Goal: Complete application form

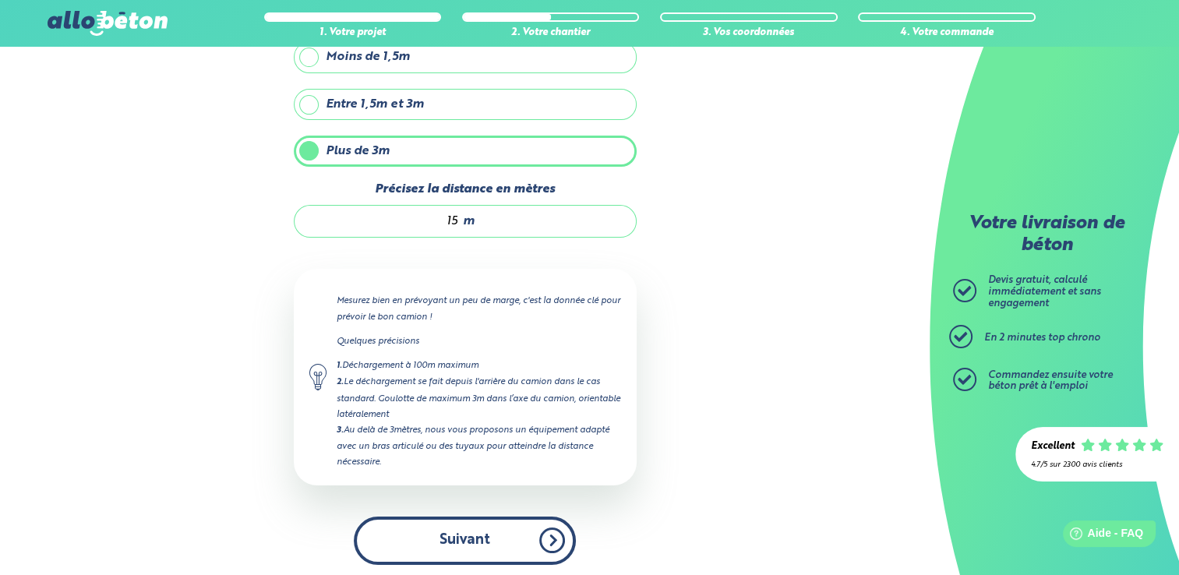
click at [505, 541] on button "Suivant" at bounding box center [465, 541] width 222 height 48
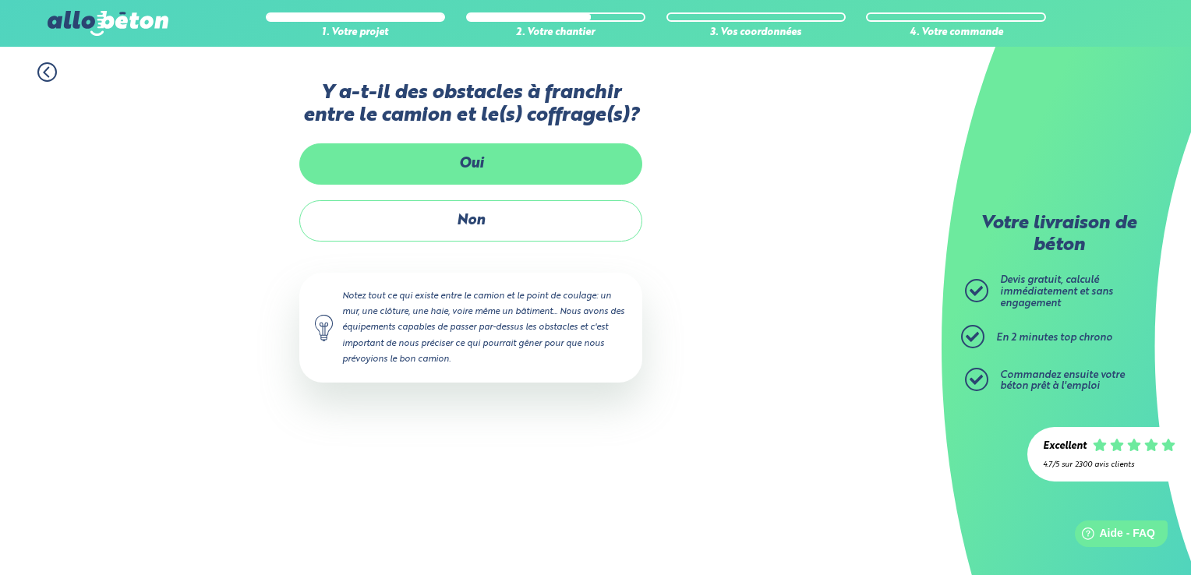
click at [468, 166] on label "Oui" at bounding box center [470, 163] width 343 height 41
click at [0, 0] on input "Oui" at bounding box center [0, 0] width 0 height 0
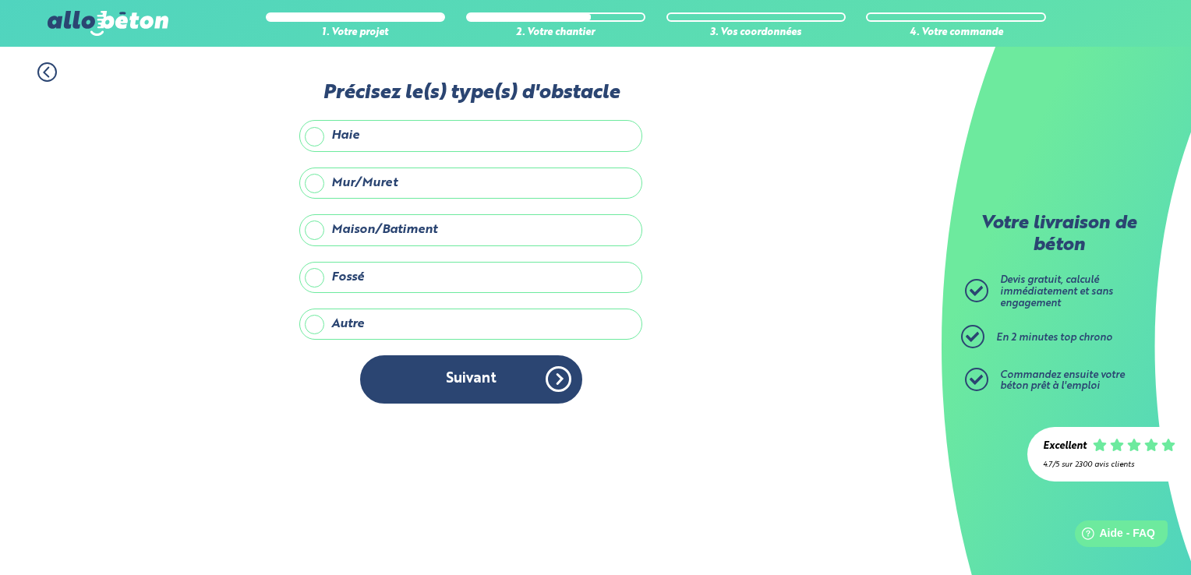
click at [371, 277] on label "Fossé" at bounding box center [470, 277] width 343 height 31
click at [0, 0] on input "Fossé" at bounding box center [0, 0] width 0 height 0
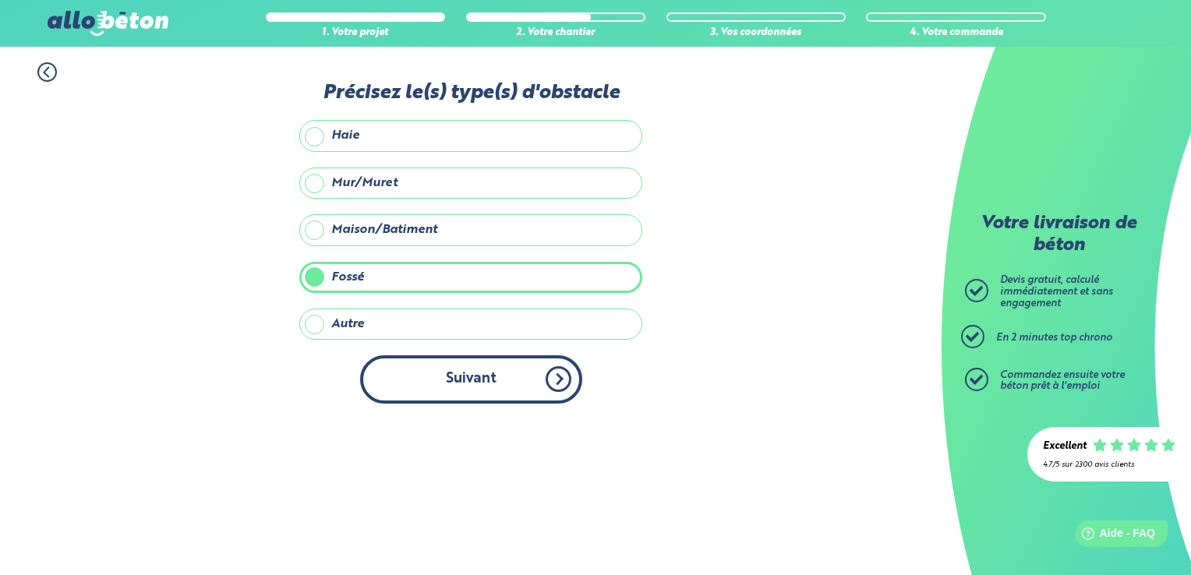
click at [433, 365] on button "Suivant" at bounding box center [471, 379] width 222 height 48
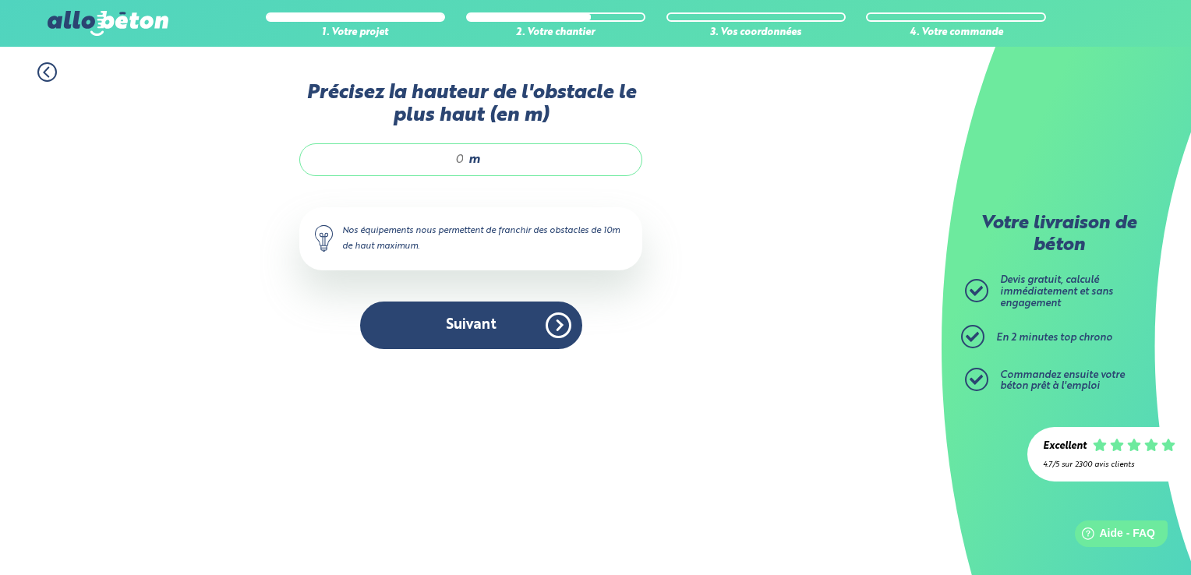
click at [465, 161] on div "m" at bounding box center [470, 159] width 343 height 33
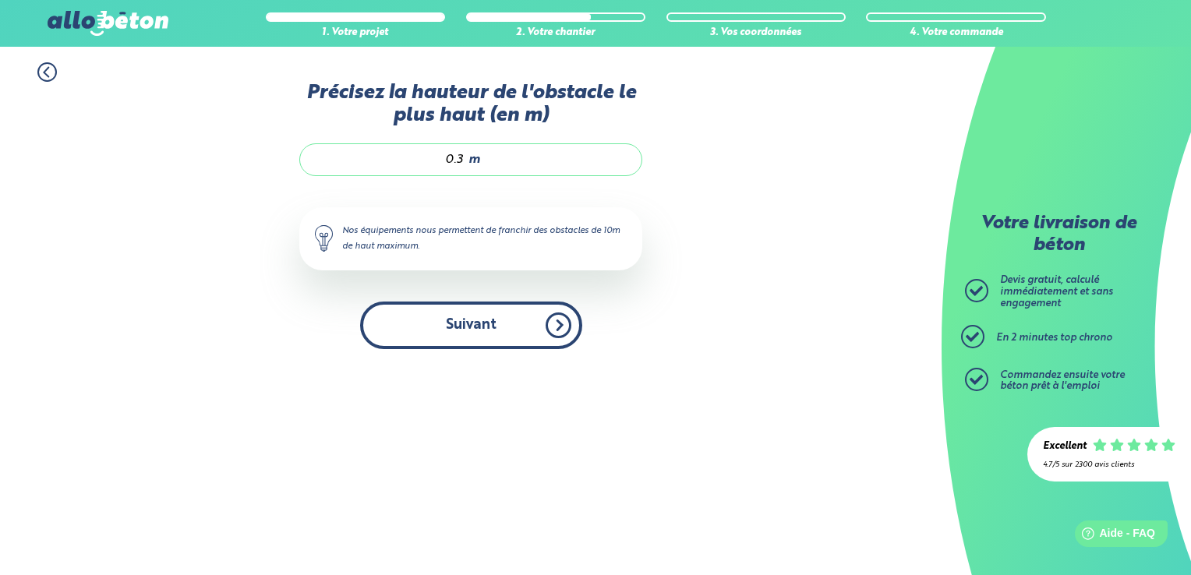
type input "0.3"
click at [472, 323] on button "Suivant" at bounding box center [471, 326] width 222 height 48
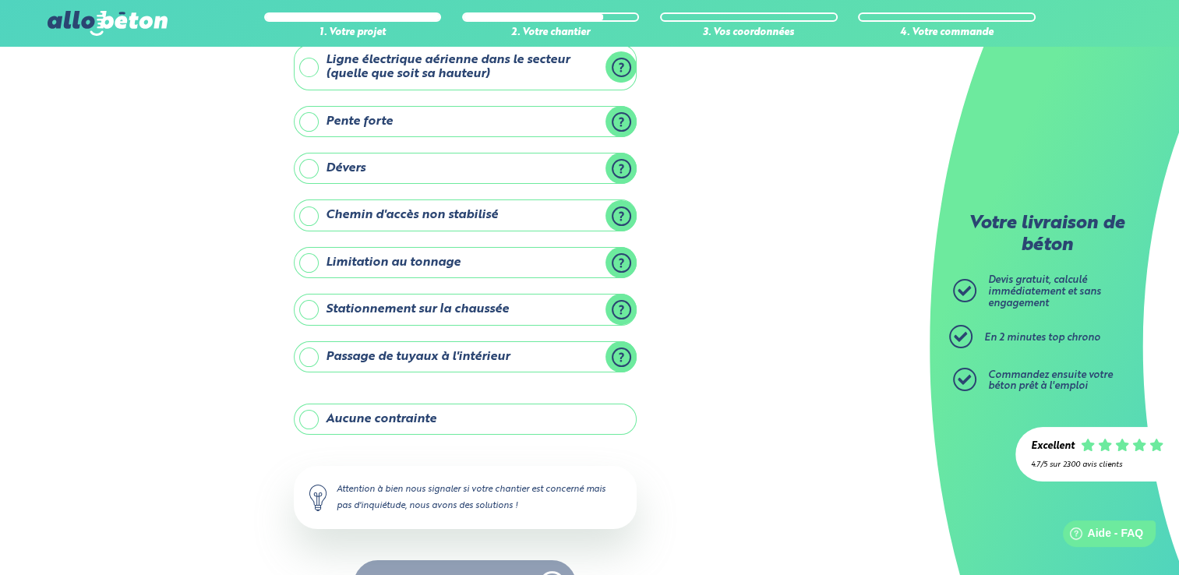
scroll to position [144, 0]
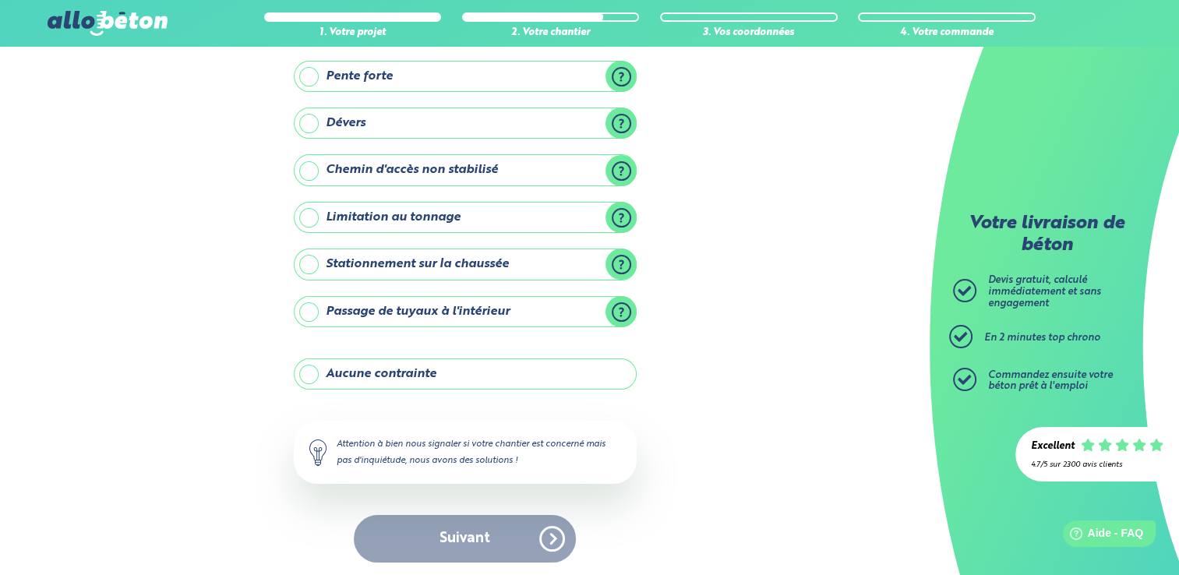
click at [624, 304] on label "Passage de tuyaux à l'intérieur" at bounding box center [465, 311] width 343 height 31
click at [0, 0] on input "Passage de tuyaux à l'intérieur" at bounding box center [0, 0] width 0 height 0
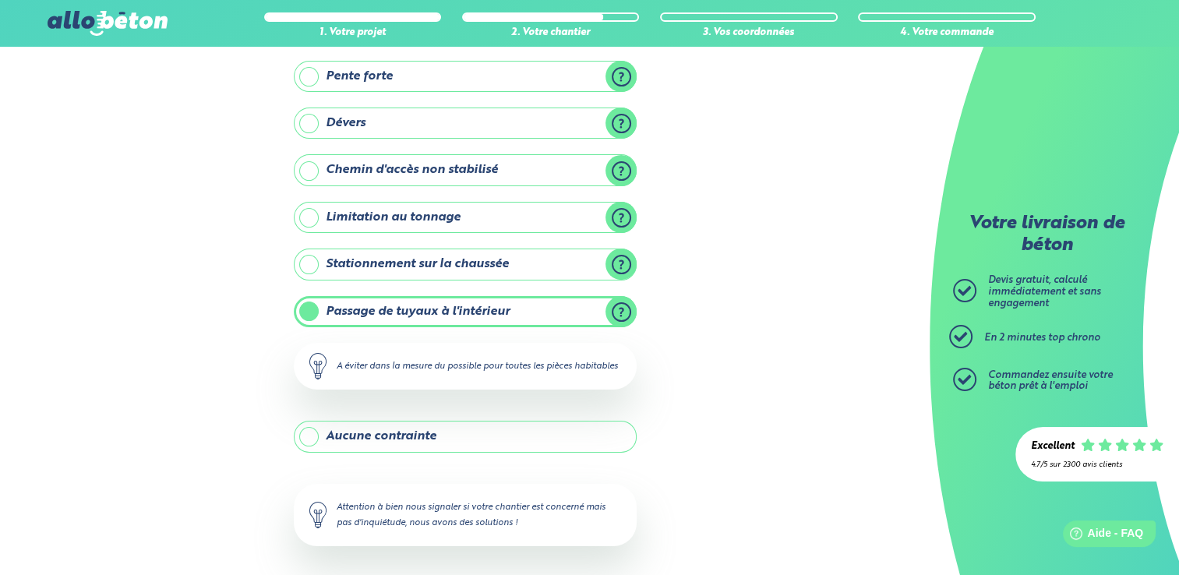
click at [617, 306] on label "Passage de tuyaux à l'intérieur" at bounding box center [465, 311] width 343 height 31
click at [0, 0] on input "Passage de tuyaux à l'intérieur" at bounding box center [0, 0] width 0 height 0
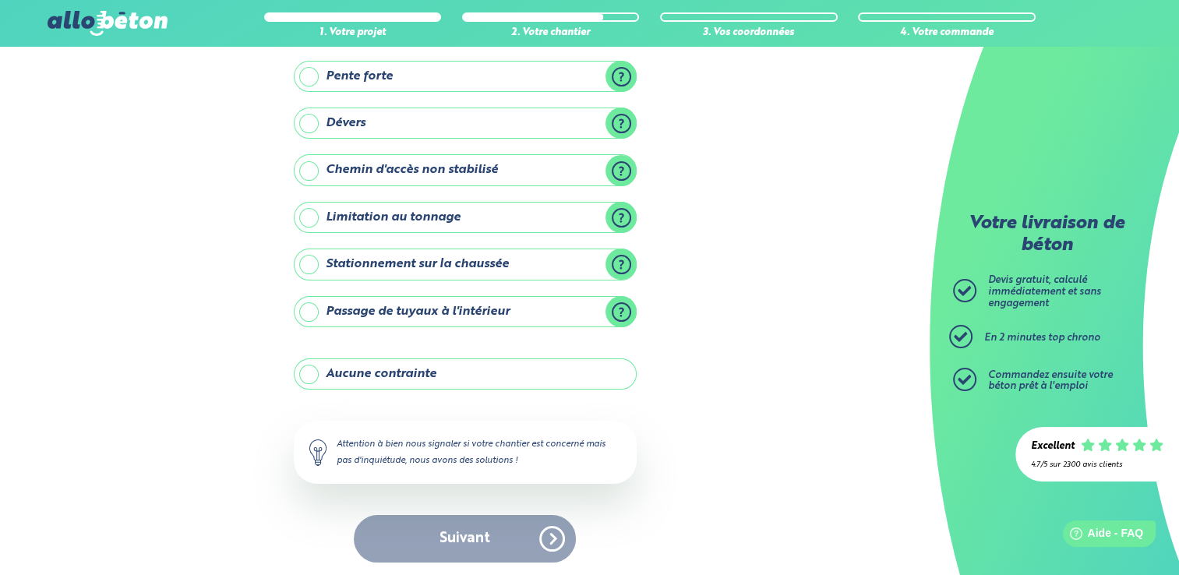
click at [453, 373] on label "Aucune contrainte" at bounding box center [465, 374] width 343 height 31
click at [0, 0] on input "Aucune contrainte" at bounding box center [0, 0] width 0 height 0
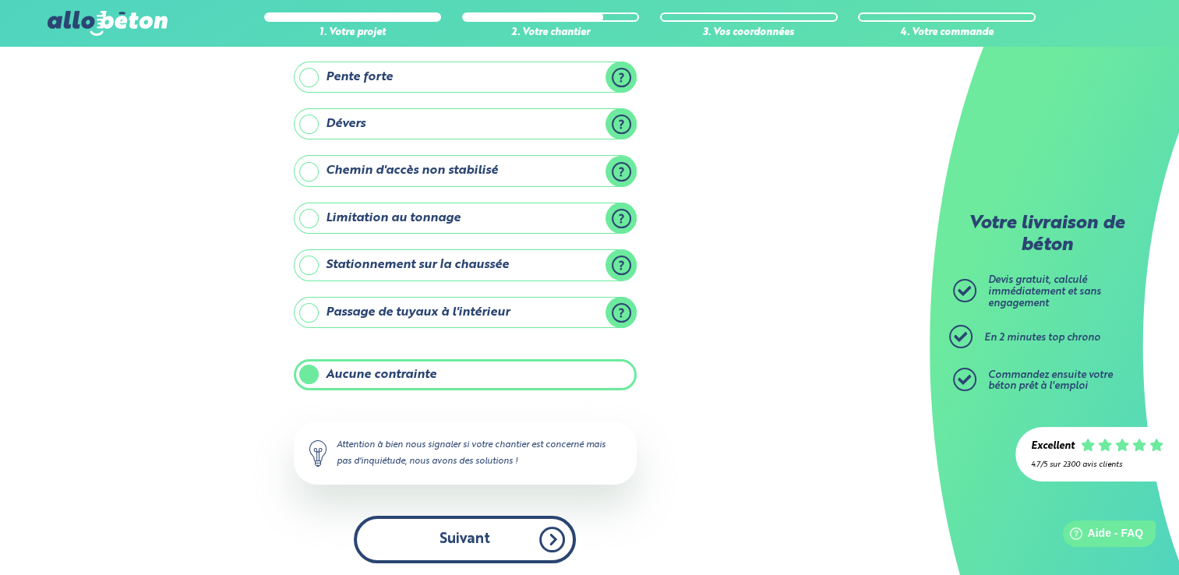
click at [462, 541] on button "Suivant" at bounding box center [465, 540] width 222 height 48
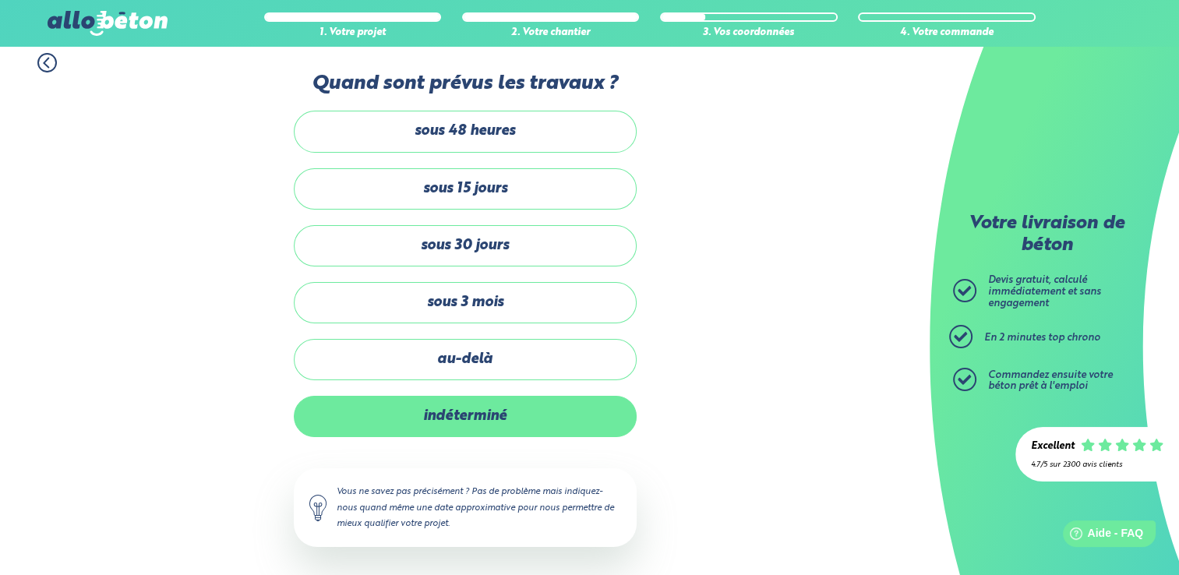
click at [463, 419] on label "indéterminé" at bounding box center [465, 416] width 343 height 41
click at [0, 0] on input "indéterminé" at bounding box center [0, 0] width 0 height 0
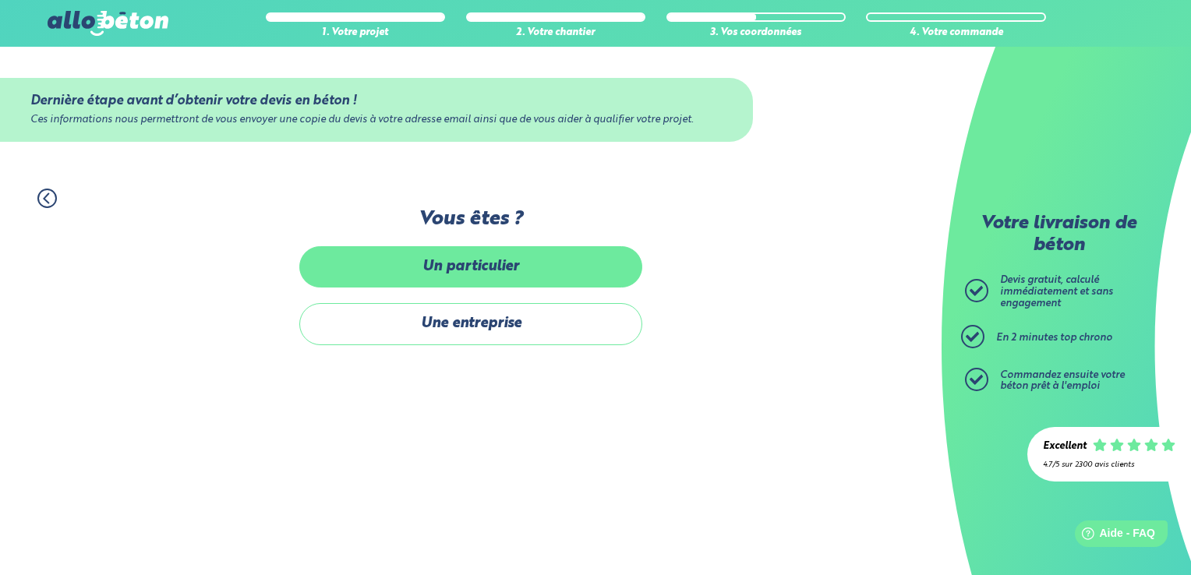
click at [465, 270] on label "Un particulier" at bounding box center [470, 266] width 343 height 41
click at [0, 0] on input "Un particulier" at bounding box center [0, 0] width 0 height 0
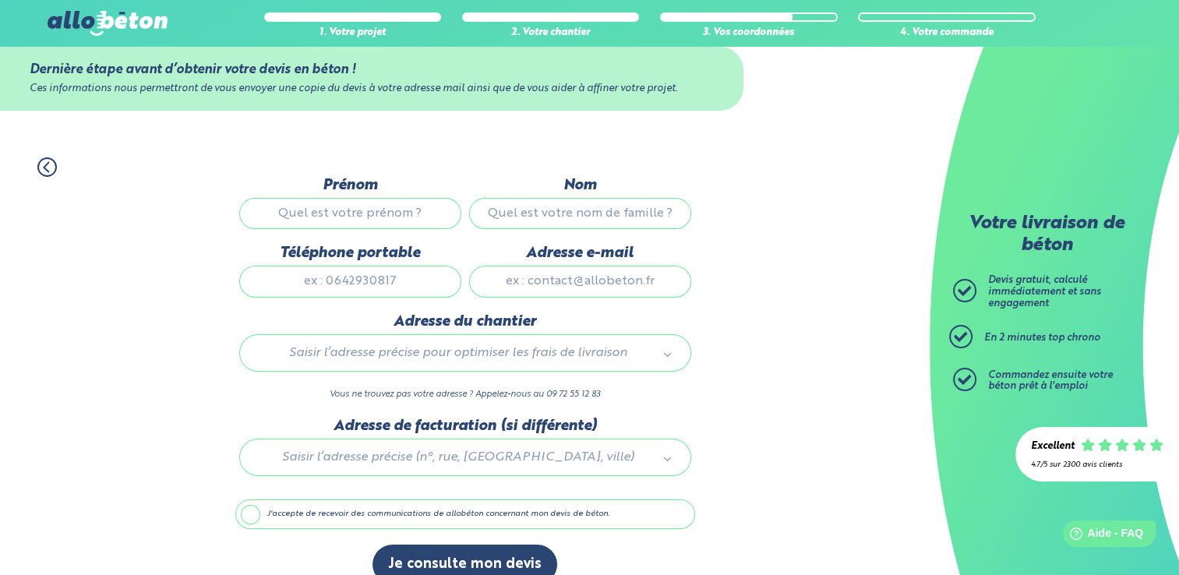
scroll to position [54, 0]
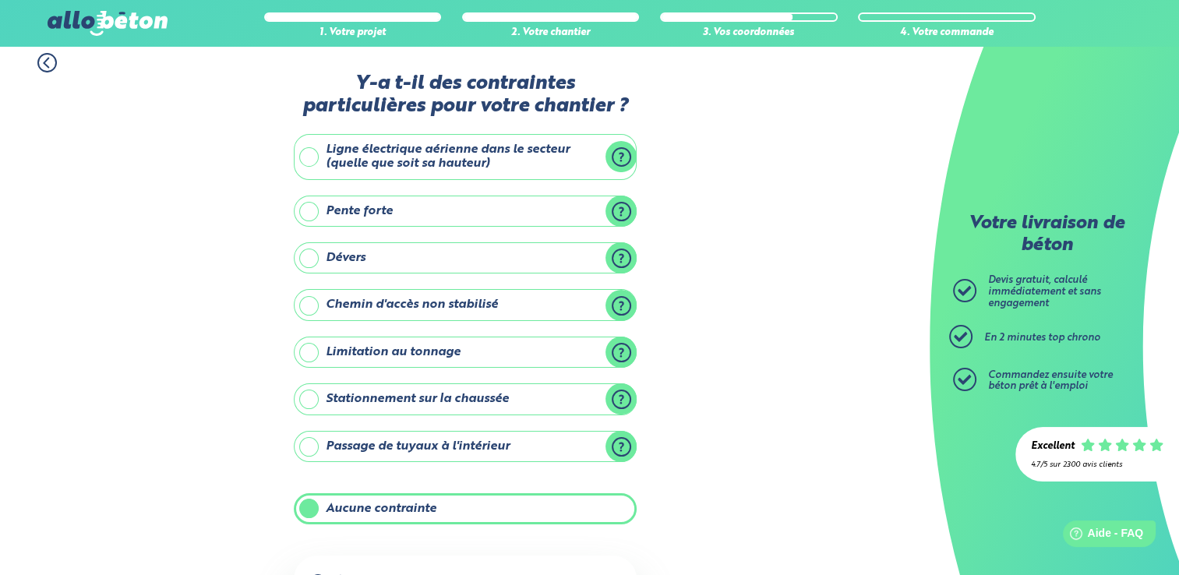
scroll to position [143, 0]
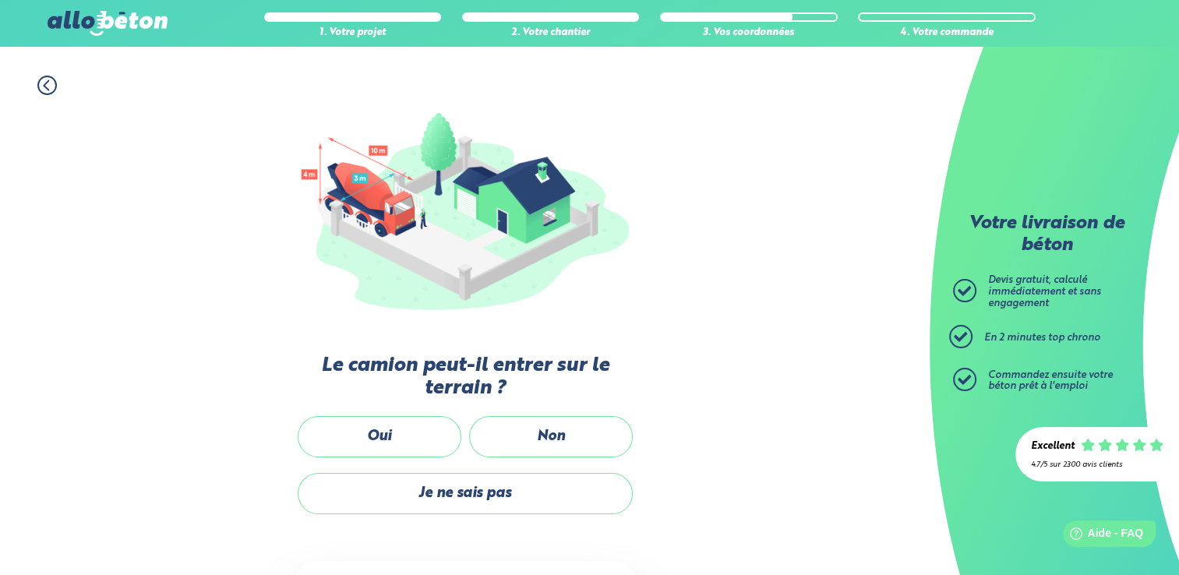
scroll to position [249, 0]
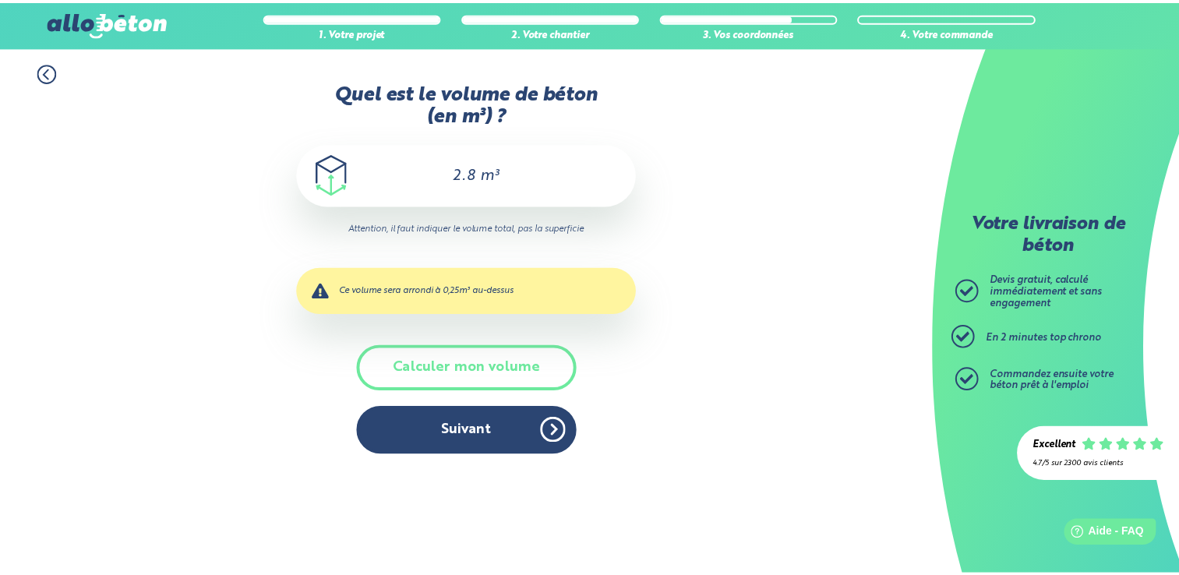
scroll to position [159, 0]
